Goal: Book appointment/travel/reservation

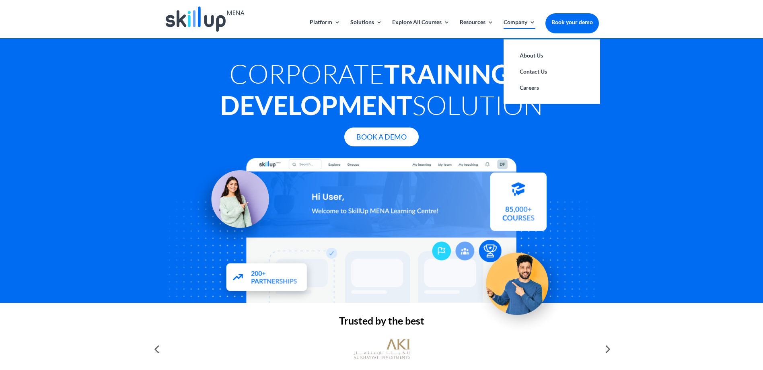
click at [534, 23] on link "Company" at bounding box center [519, 28] width 32 height 19
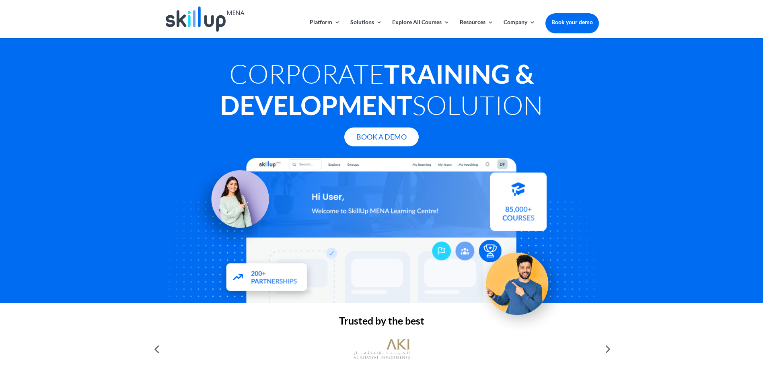
click at [589, 28] on link "Book your demo" at bounding box center [571, 22] width 53 height 18
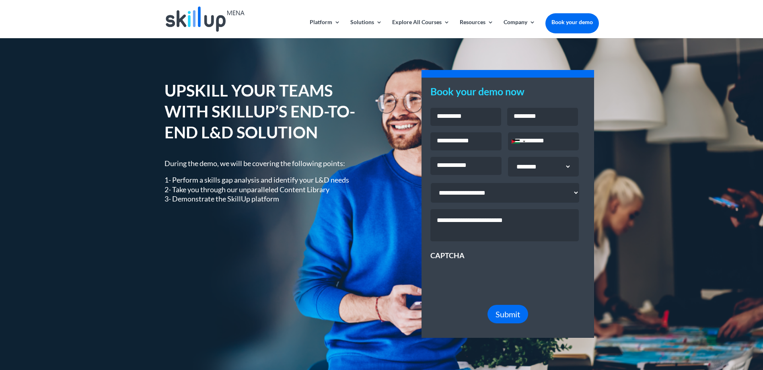
click at [222, 17] on img at bounding box center [205, 18] width 79 height 25
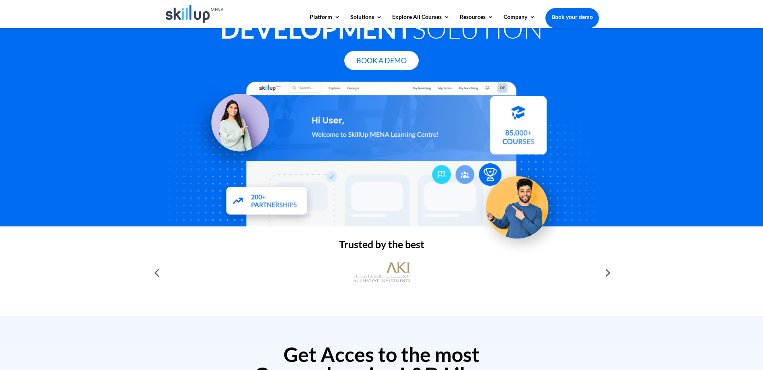
scroll to position [80, 0]
